Goal: Task Accomplishment & Management: Manage account settings

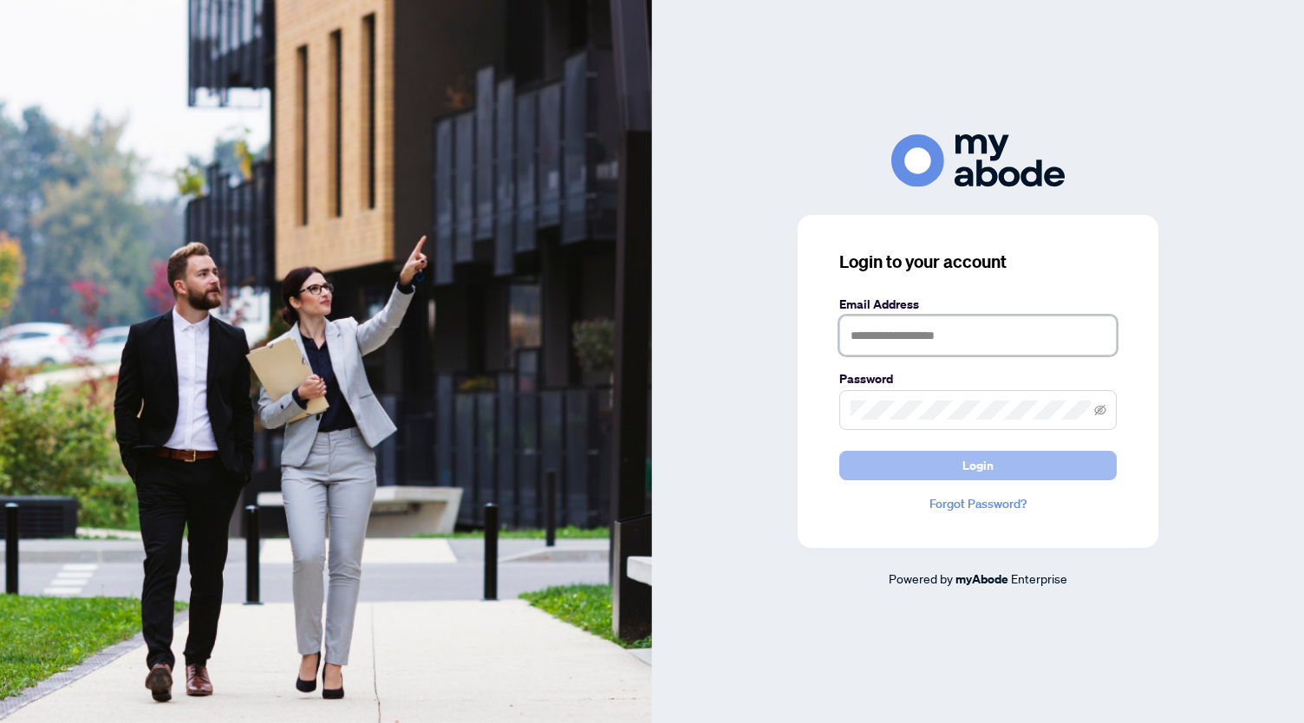
type input "**********"
click at [992, 455] on span "Login" at bounding box center [977, 466] width 31 height 28
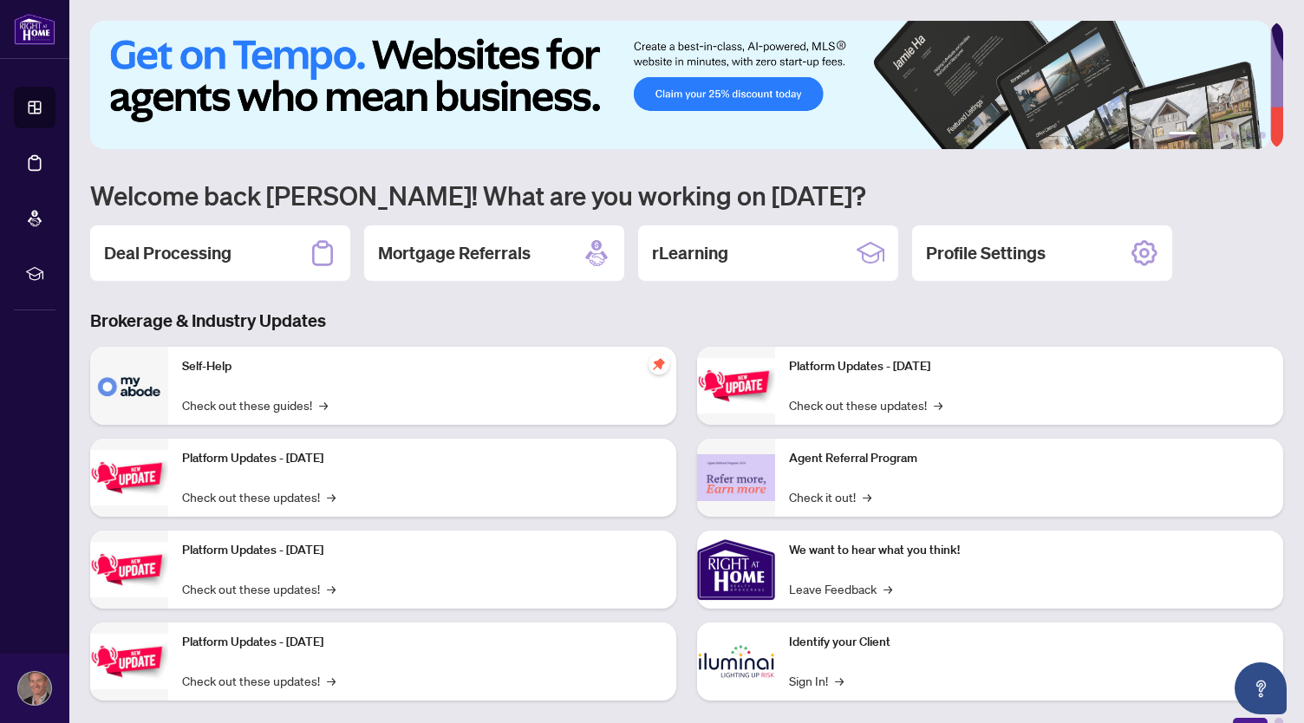
click at [922, 664] on div "Identify your Client Sign In! →" at bounding box center [1029, 662] width 508 height 78
click at [732, 662] on img at bounding box center [736, 662] width 78 height 78
click at [818, 683] on link "Sign In! →" at bounding box center [816, 680] width 55 height 19
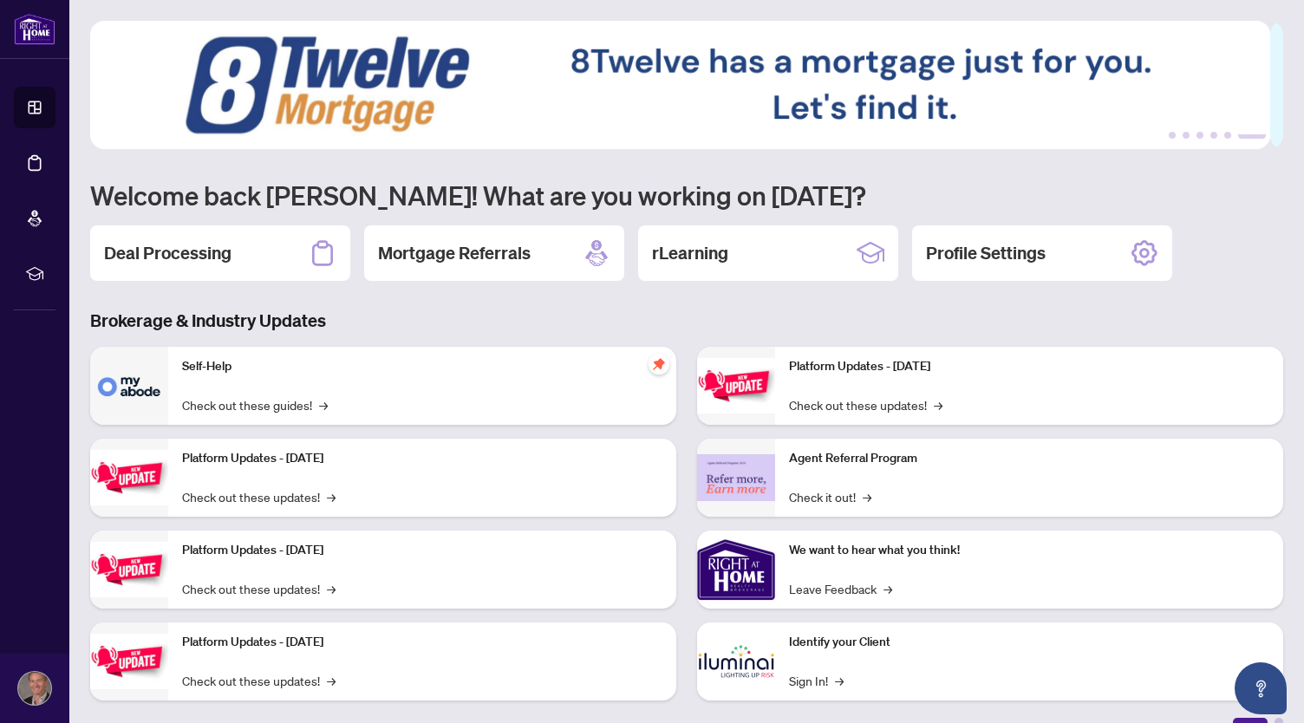
click at [720, 660] on img at bounding box center [736, 662] width 78 height 78
click at [803, 683] on link "Sign In! →" at bounding box center [816, 680] width 55 height 19
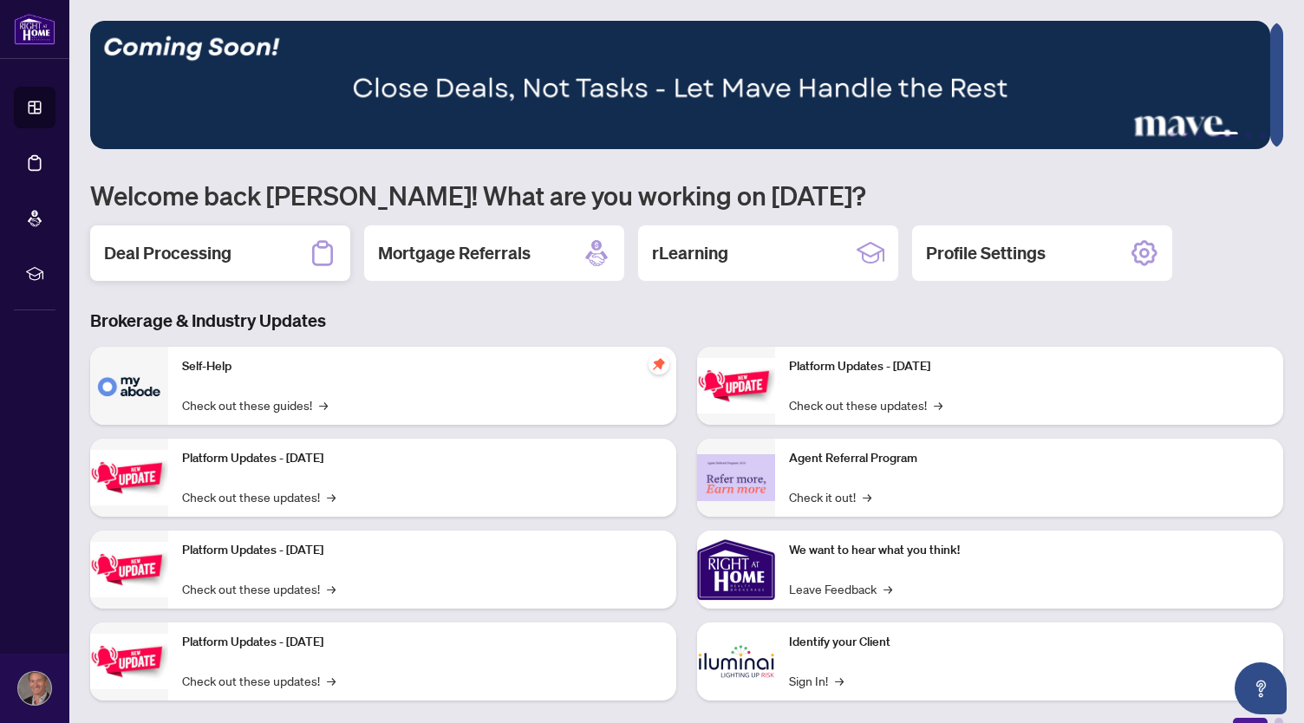
click at [187, 268] on div "Deal Processing" at bounding box center [220, 252] width 260 height 55
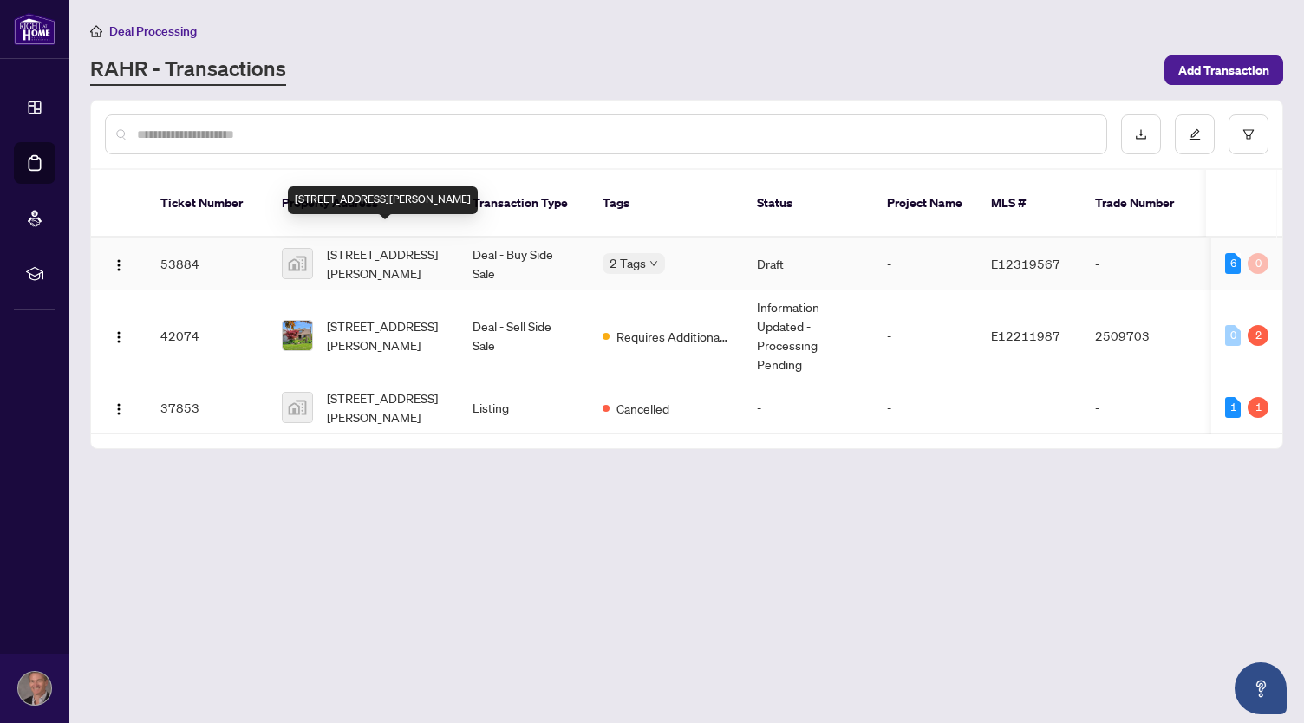
click at [404, 249] on span "[STREET_ADDRESS][PERSON_NAME]" at bounding box center [386, 263] width 118 height 38
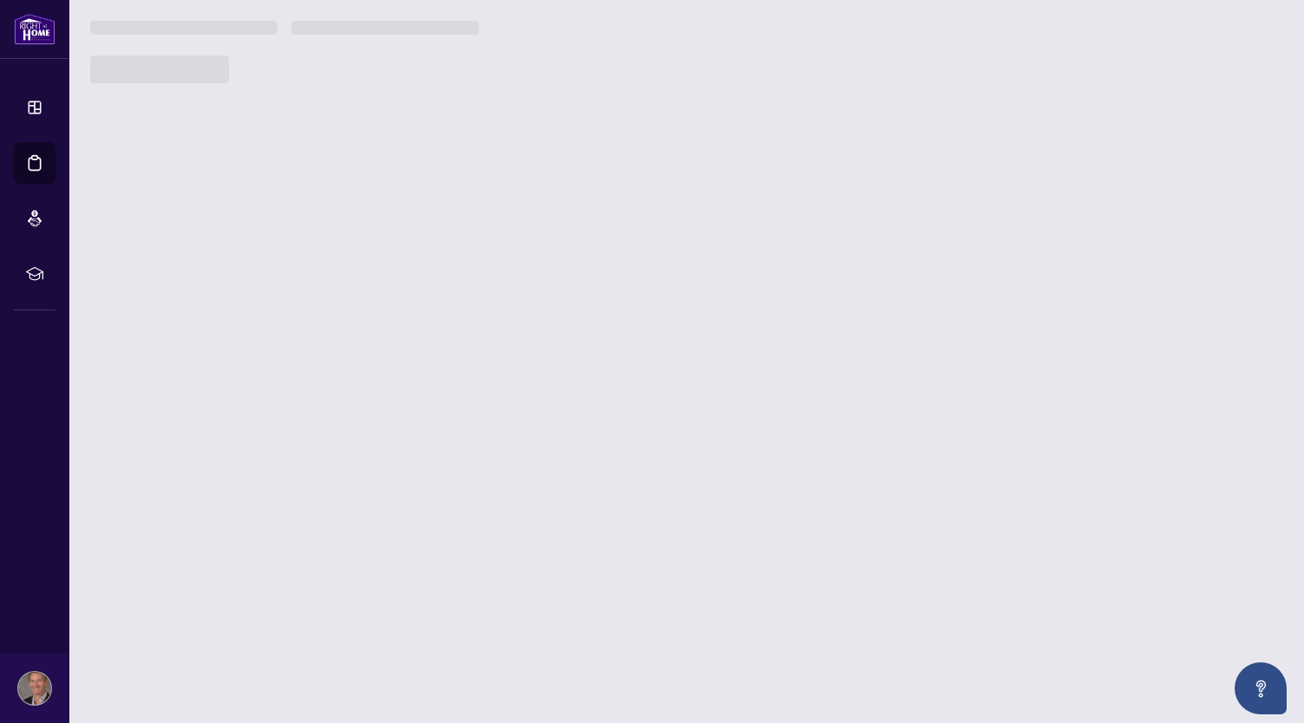
click at [404, 249] on main "Deal Processing [PERSON_NAME] - Transactions Add Transaction Ticket Number Prop…" at bounding box center [686, 361] width 1235 height 723
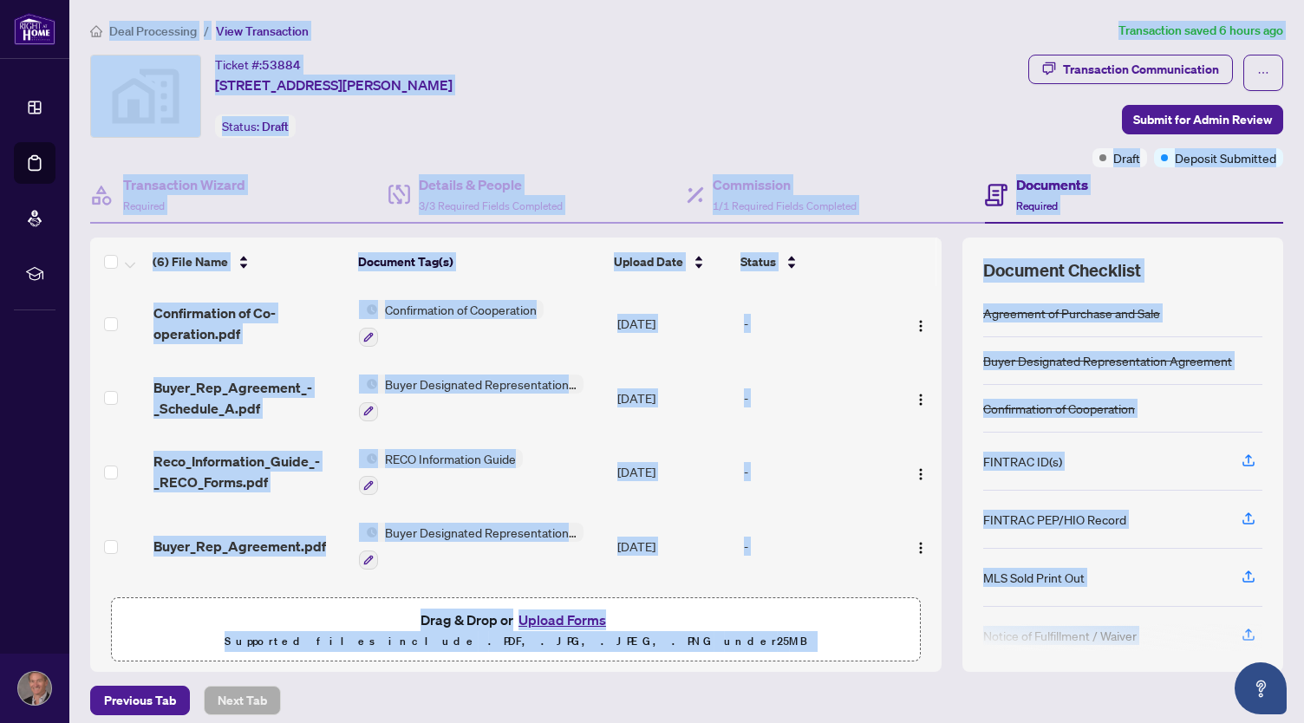
click at [1276, 347] on div "Ticket #: 53884 [STREET_ADDRESS][PERSON_NAME] Status: Draft Transaction Communi…" at bounding box center [686, 363] width 1207 height 617
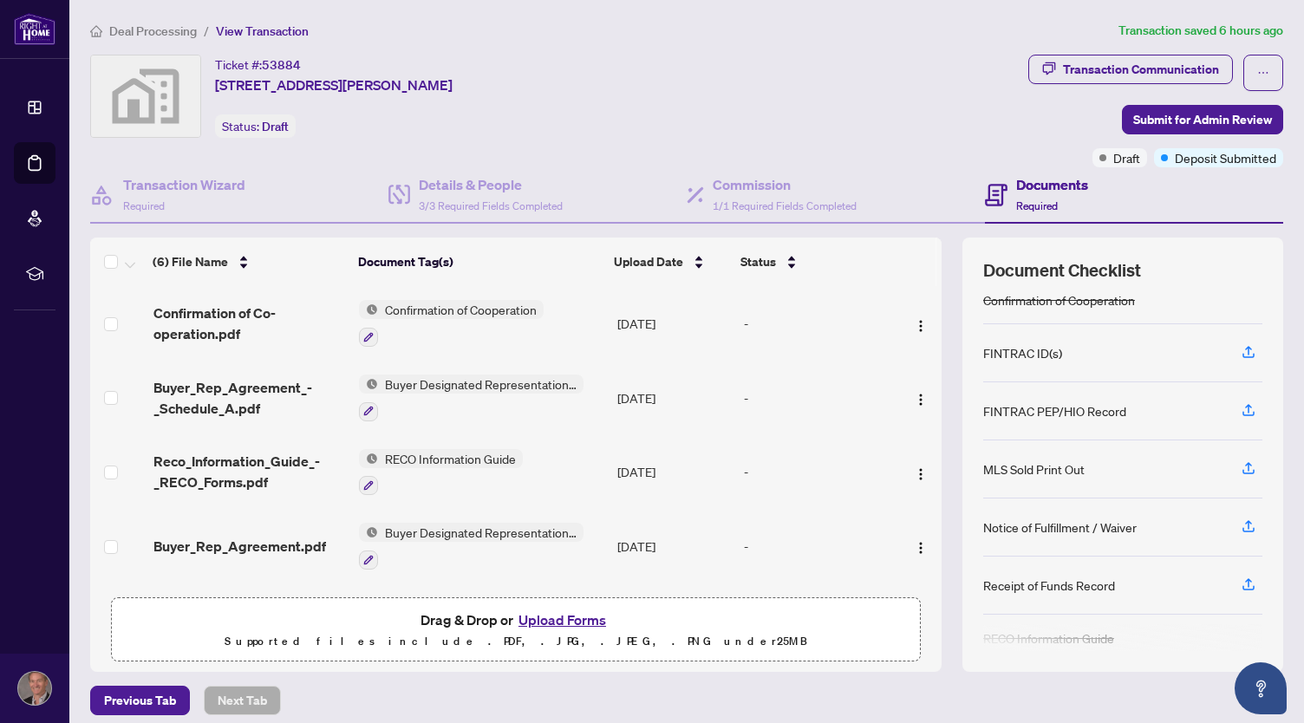
scroll to position [121, 0]
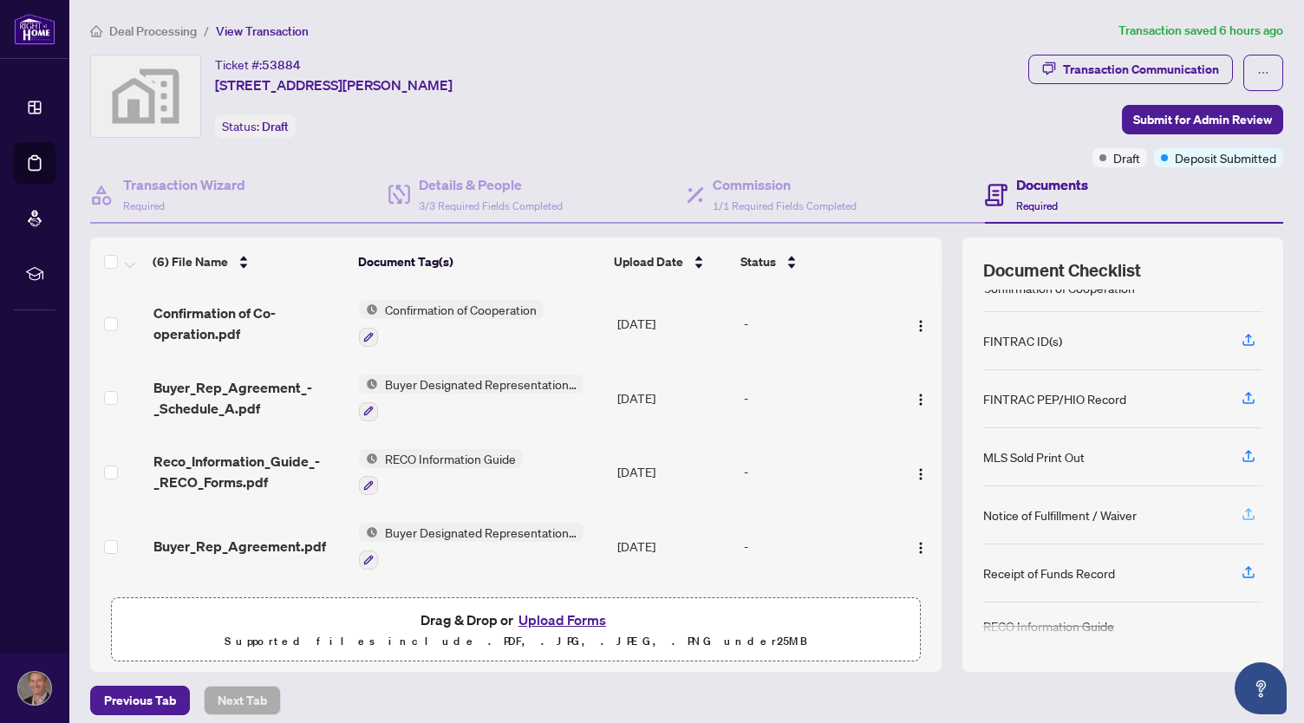
click at [1241, 509] on icon "button" at bounding box center [1249, 514] width 16 height 16
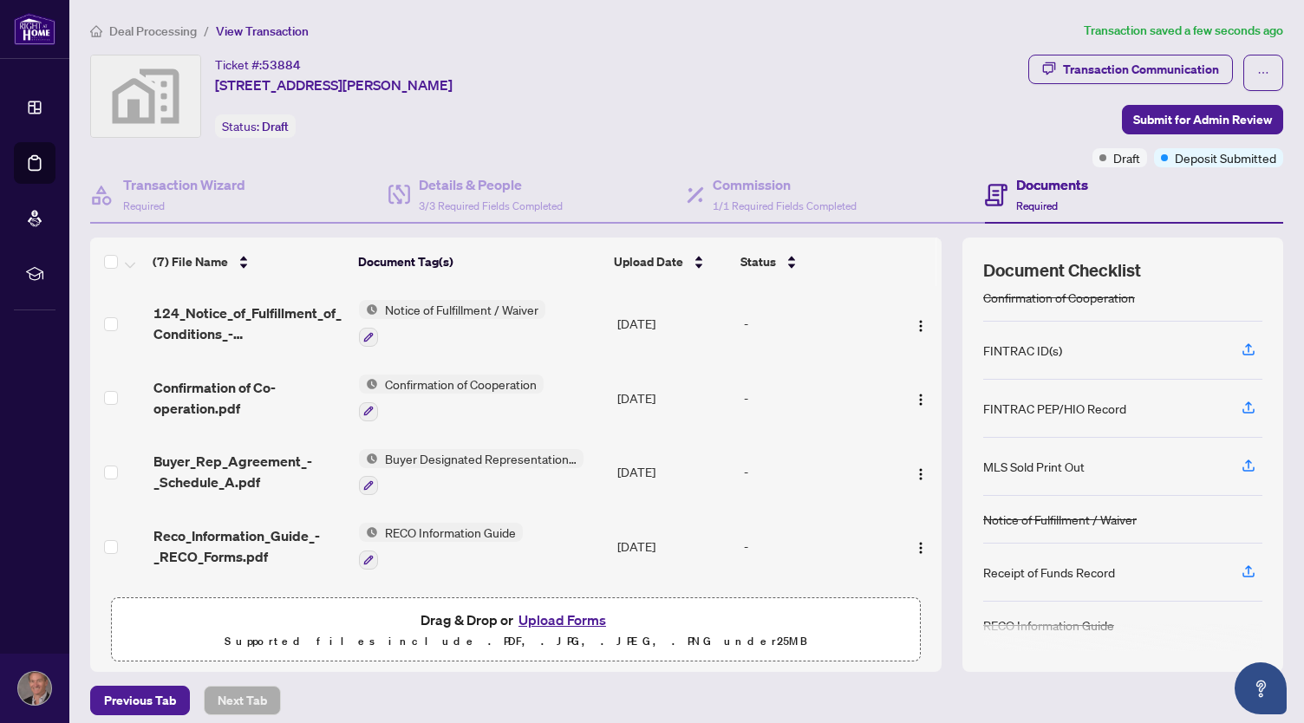
scroll to position [0, 0]
